Goal: Information Seeking & Learning: Learn about a topic

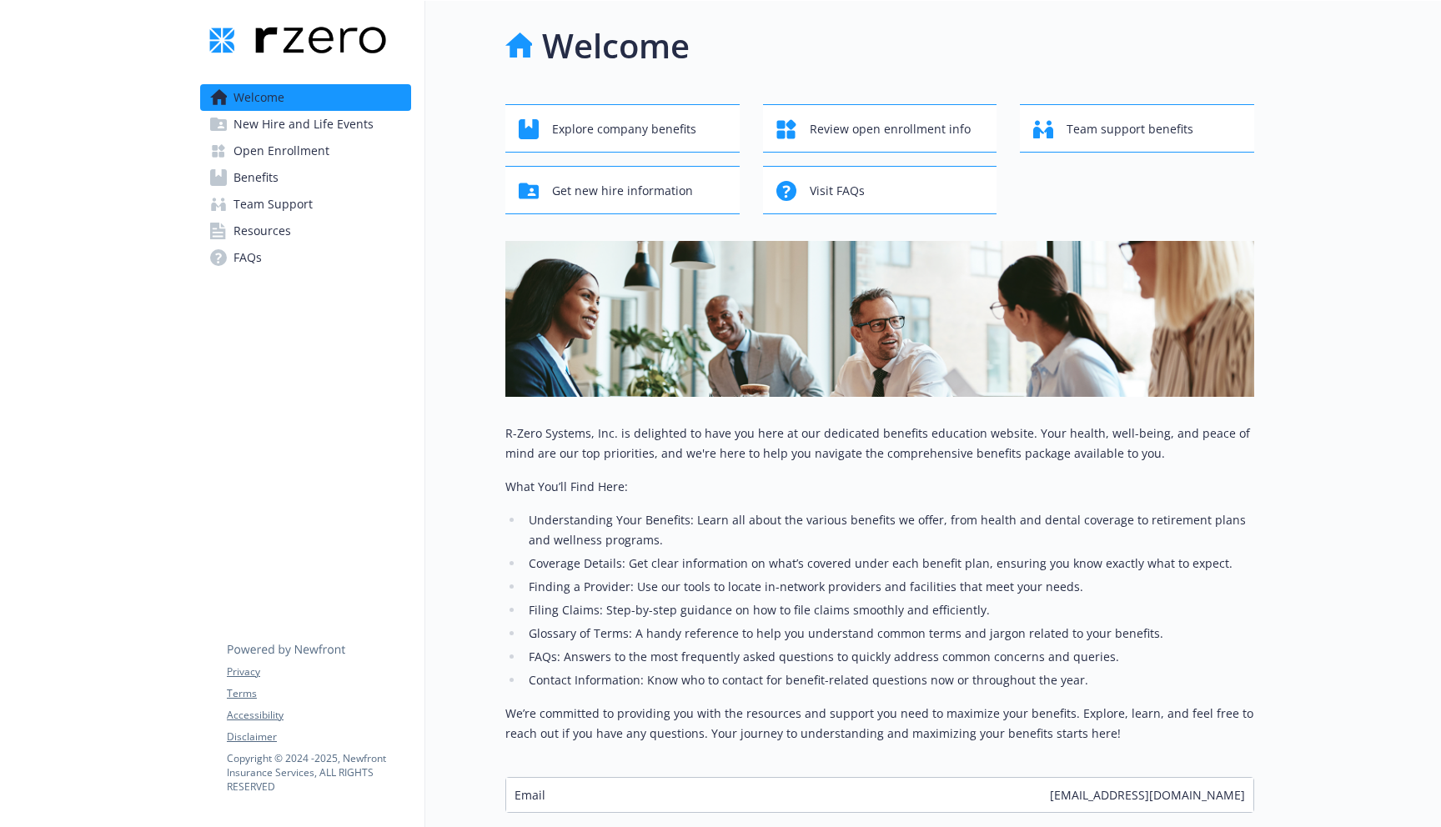
click at [256, 179] on span "Benefits" at bounding box center [255, 177] width 45 height 27
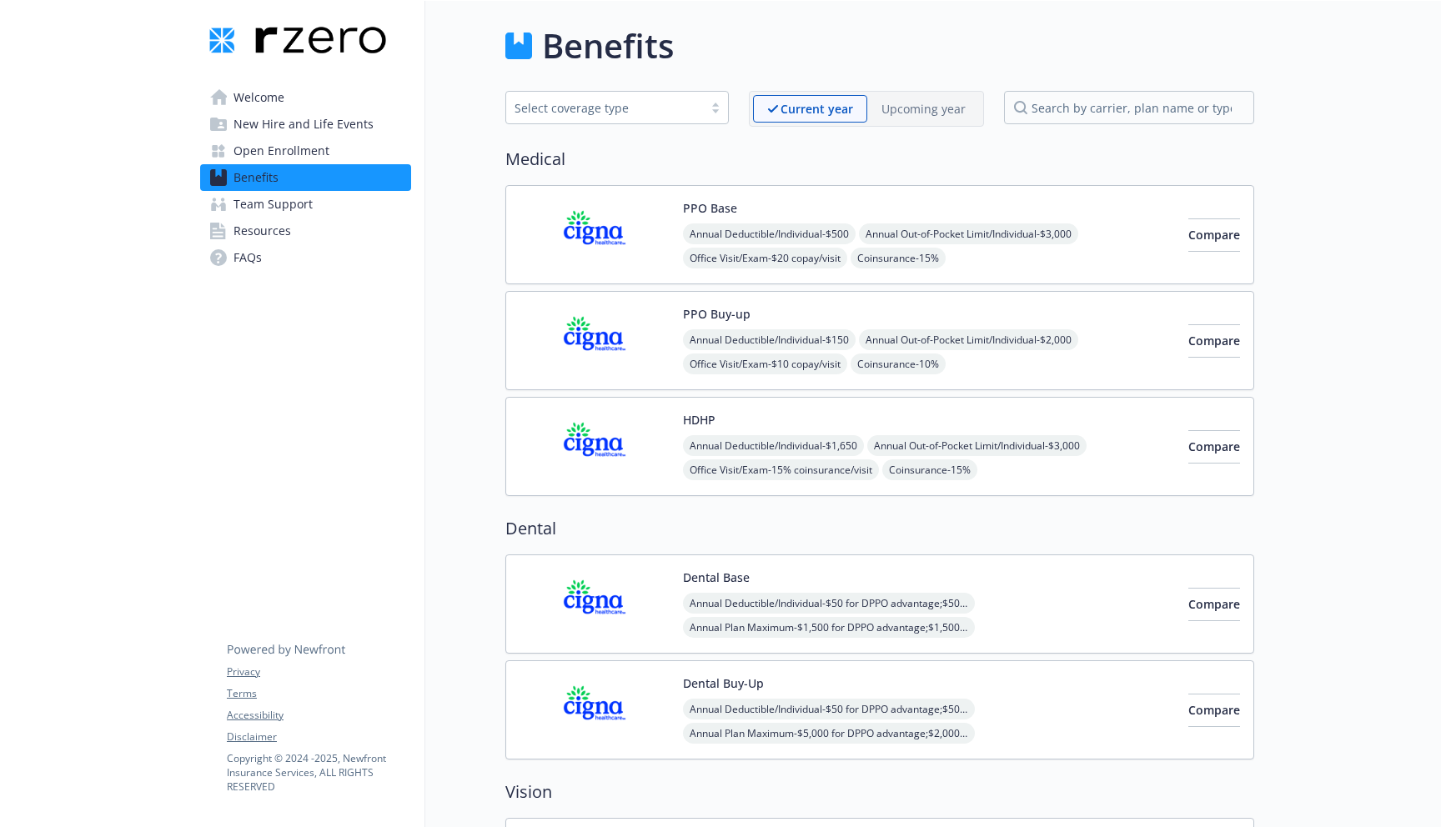
click at [253, 123] on span "New Hire and Life Events" at bounding box center [303, 124] width 140 height 27
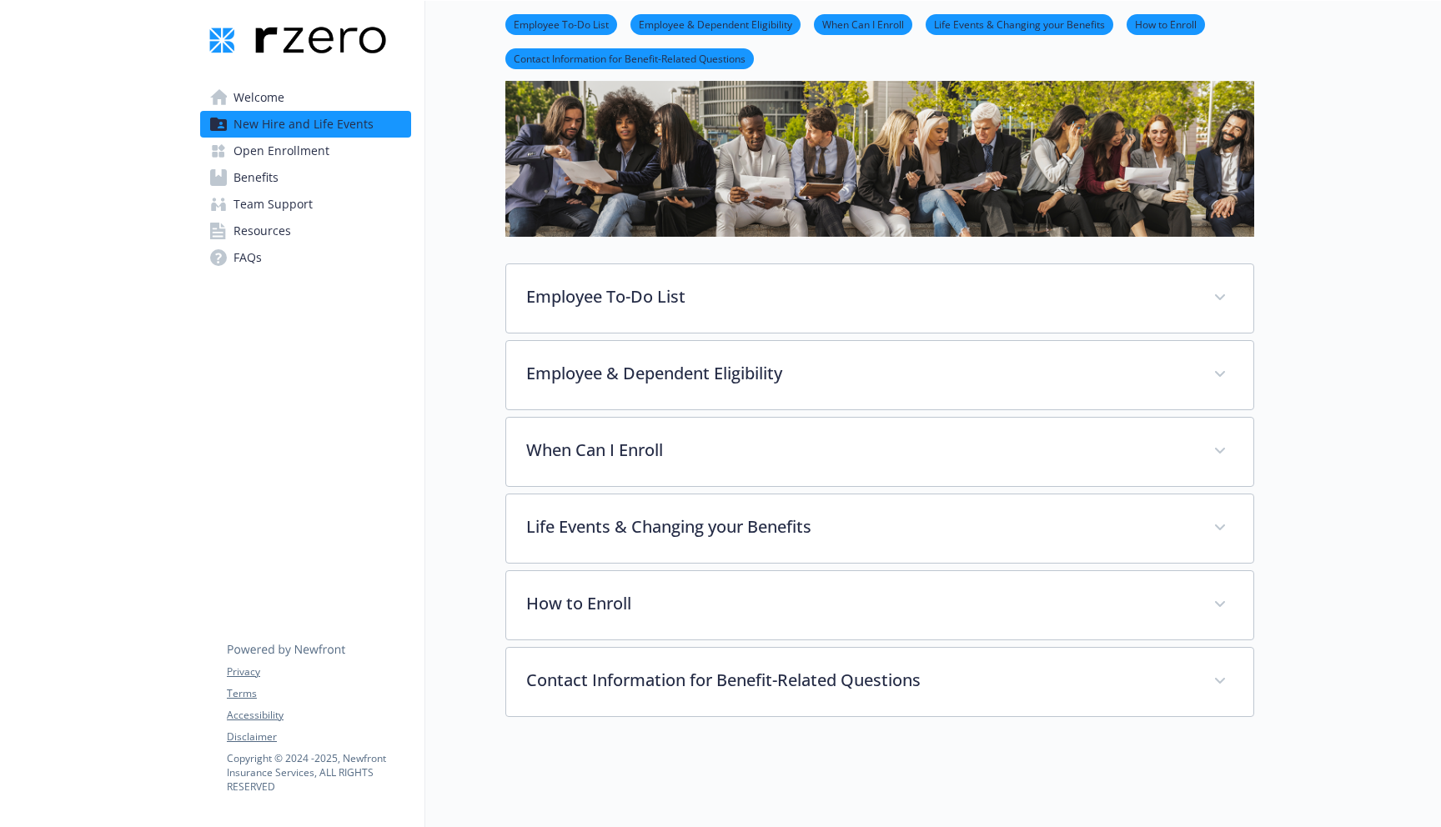
scroll to position [102, 0]
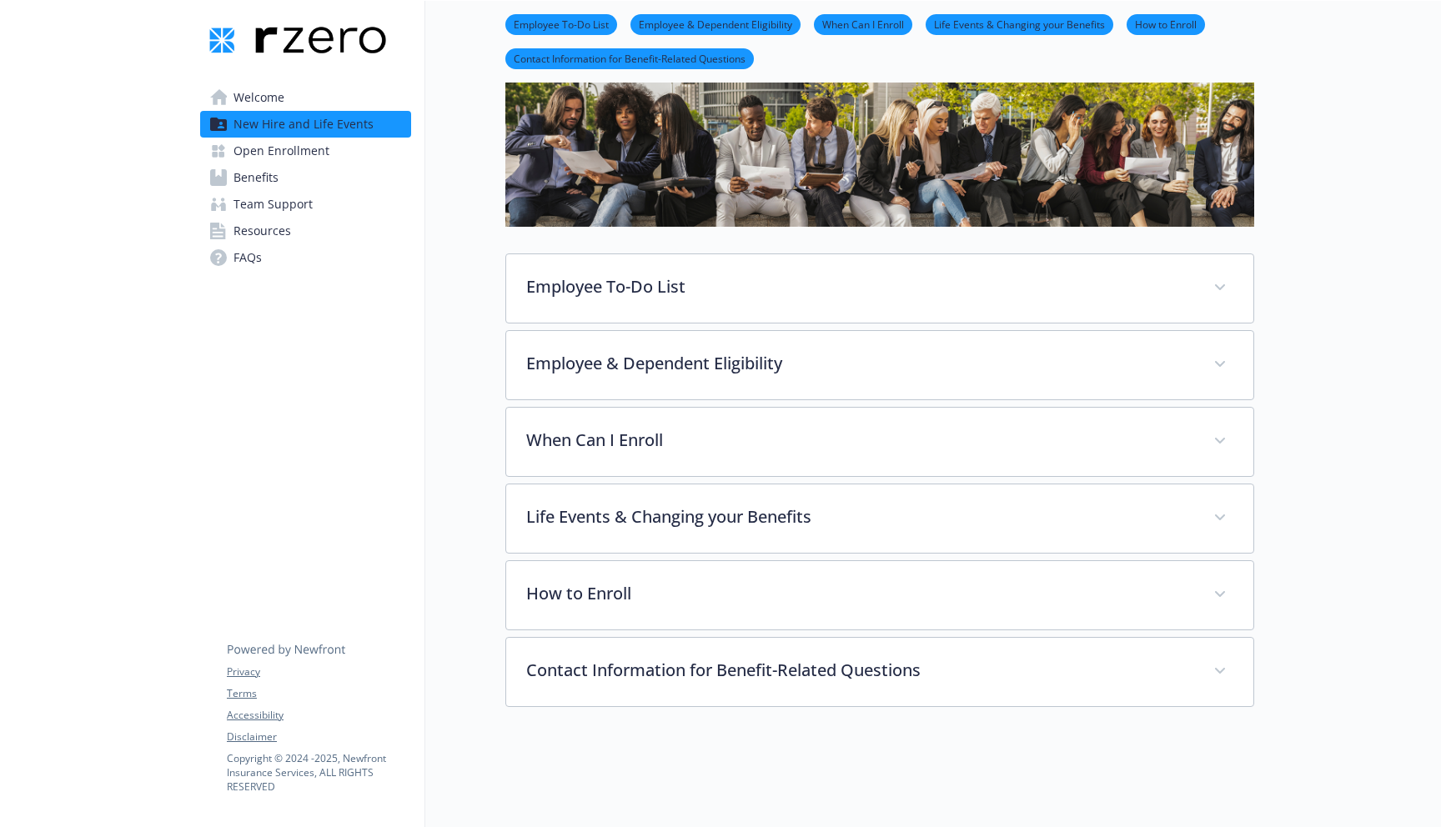
click at [253, 258] on span "FAQs" at bounding box center [247, 257] width 28 height 27
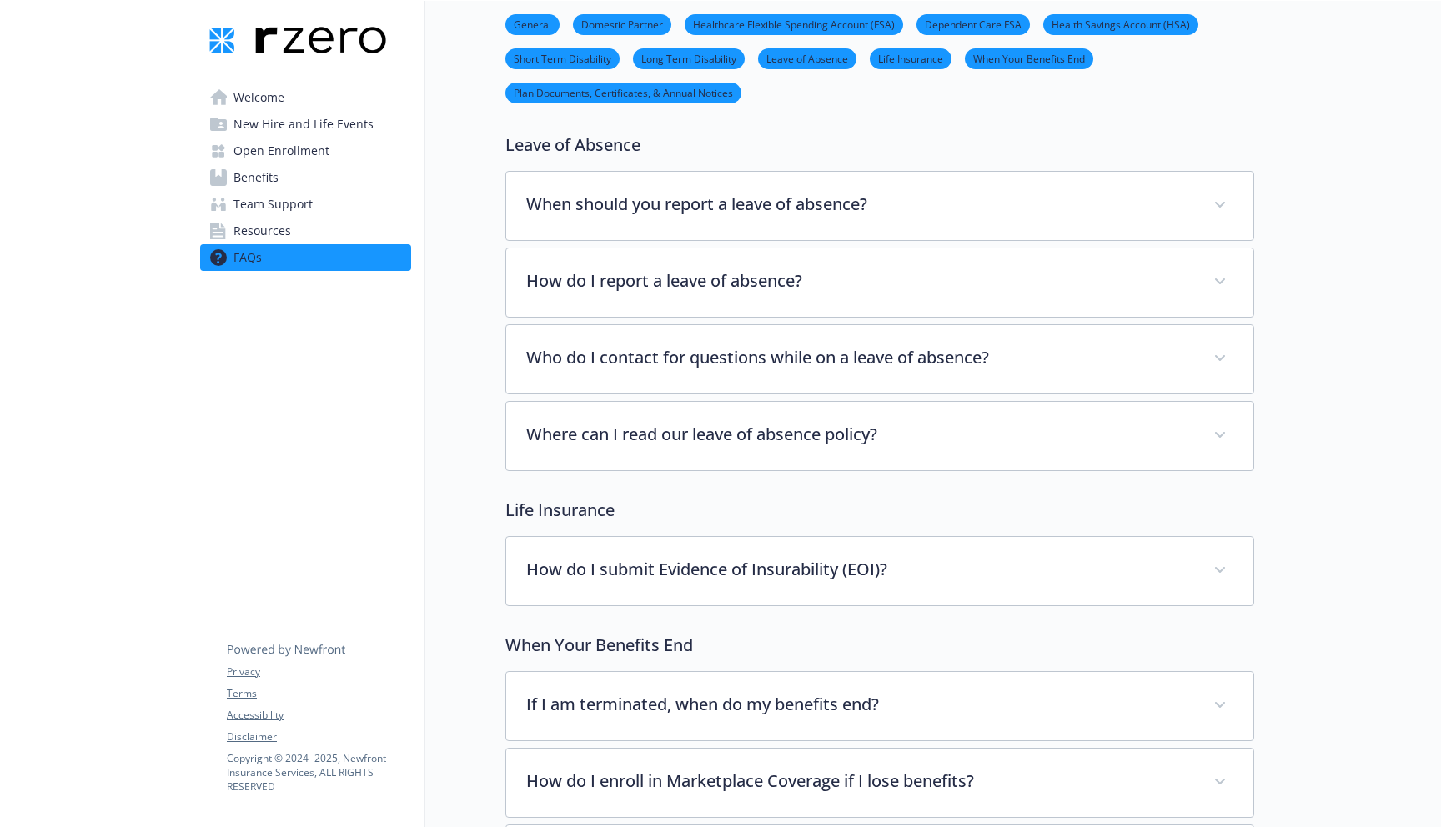
scroll to position [3818, 0]
